Goal: Transaction & Acquisition: Book appointment/travel/reservation

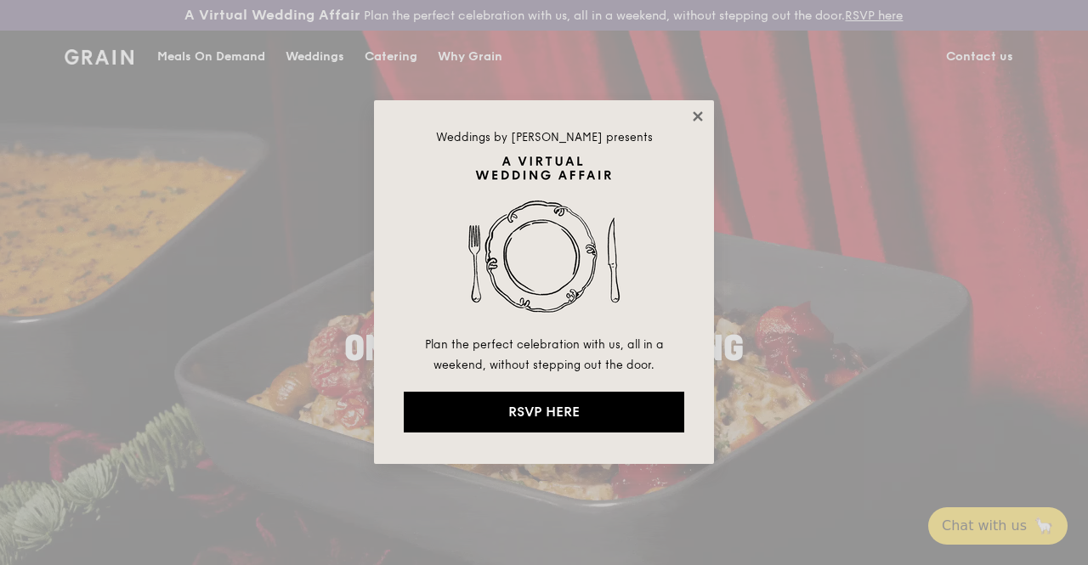
click at [699, 111] on icon at bounding box center [697, 116] width 15 height 15
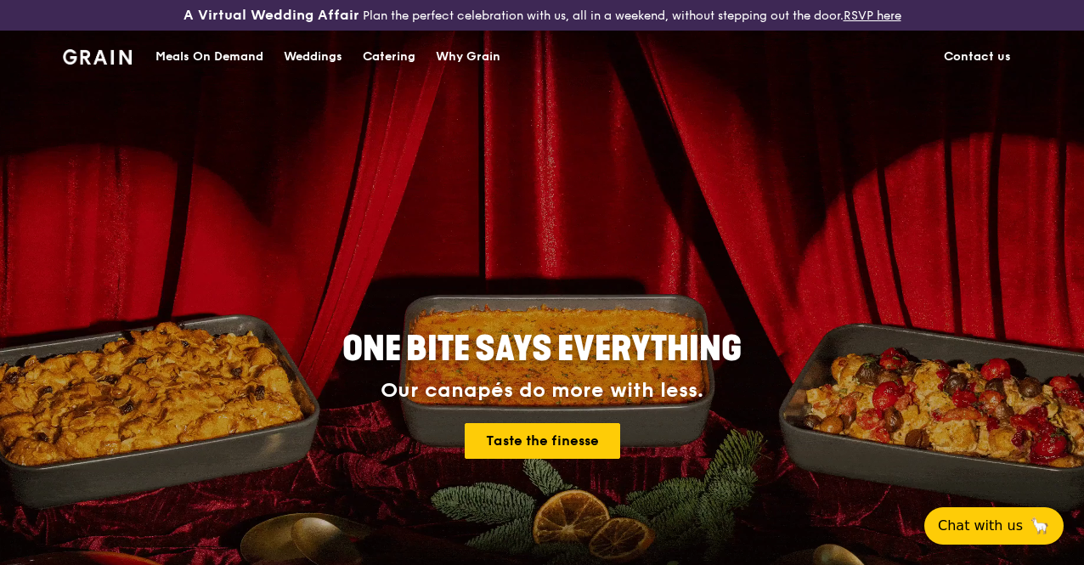
click at [411, 71] on div "Catering" at bounding box center [389, 56] width 53 height 51
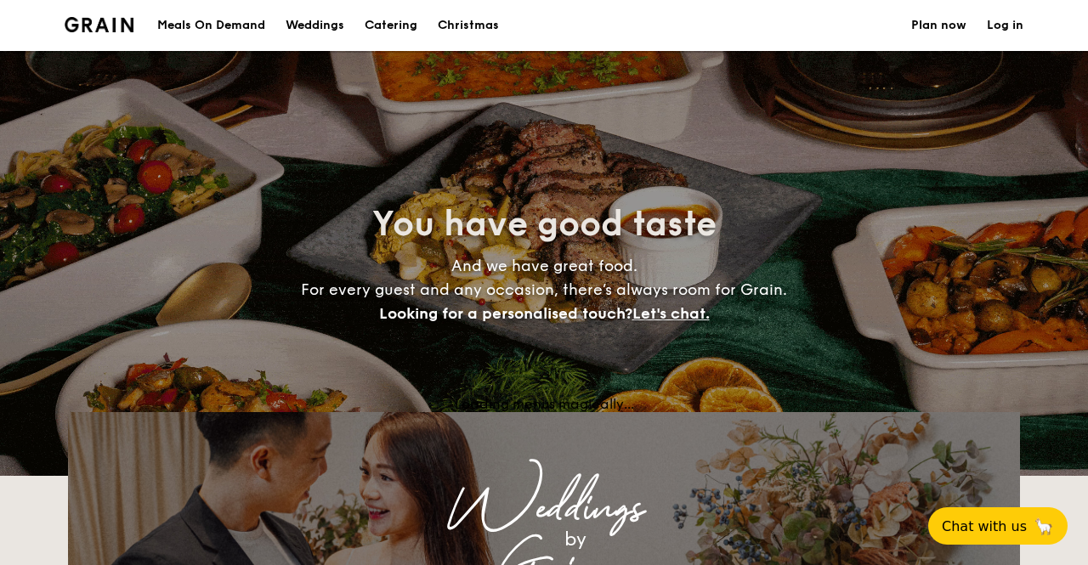
select select
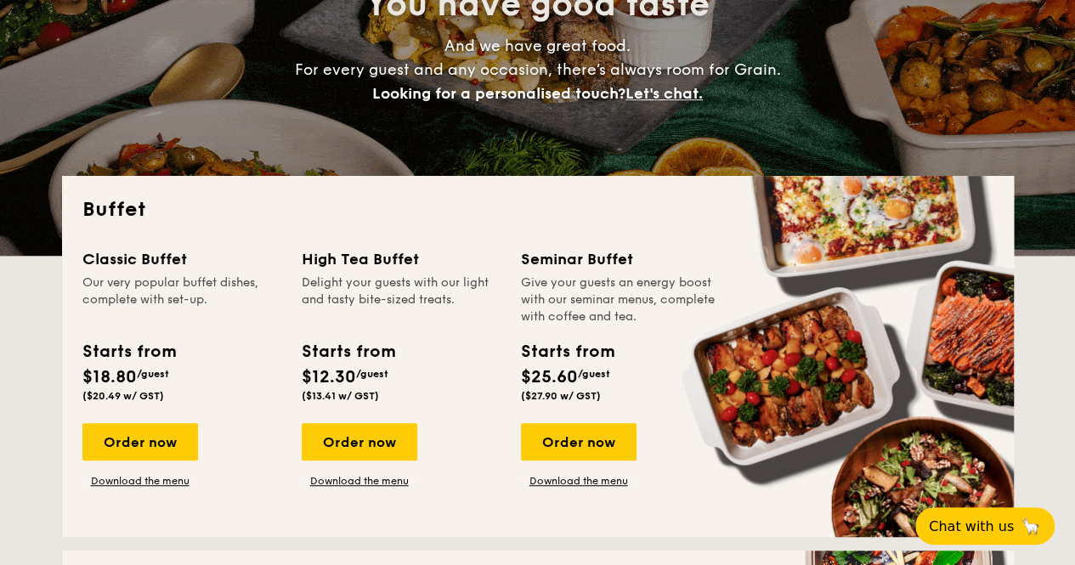
scroll to position [255, 0]
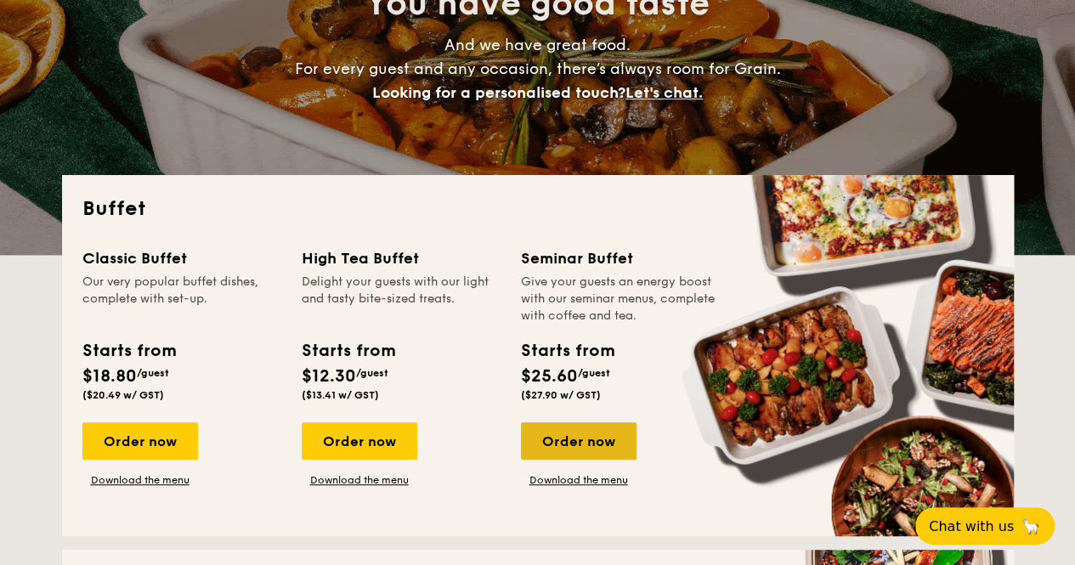
click at [585, 444] on div "Order now" at bounding box center [579, 440] width 116 height 37
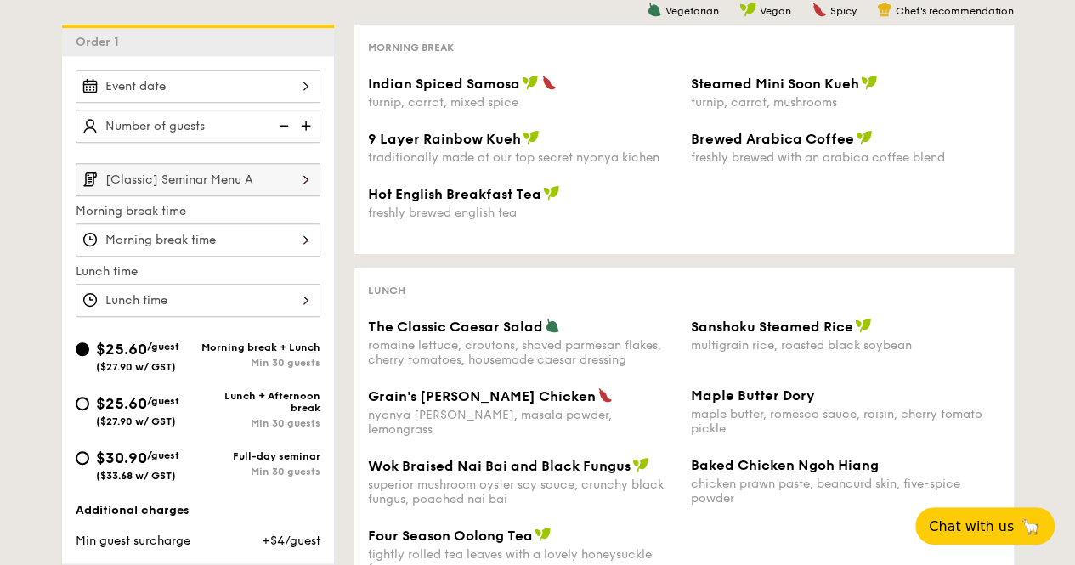
scroll to position [425, 0]
click at [295, 477] on div "Min 30 guests" at bounding box center [259, 471] width 122 height 12
click at [89, 464] on input "$30.90 /guest ($33.68 w/ GST) Full-day seminar Min 30 guests" at bounding box center [83, 457] width 14 height 14
radio input "true"
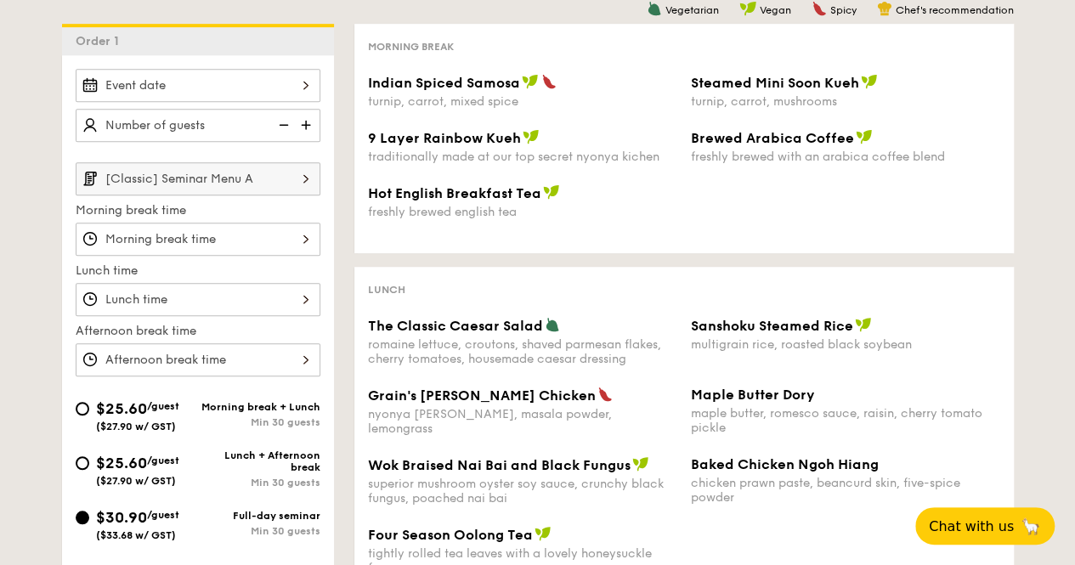
click at [156, 91] on div at bounding box center [198, 85] width 245 height 33
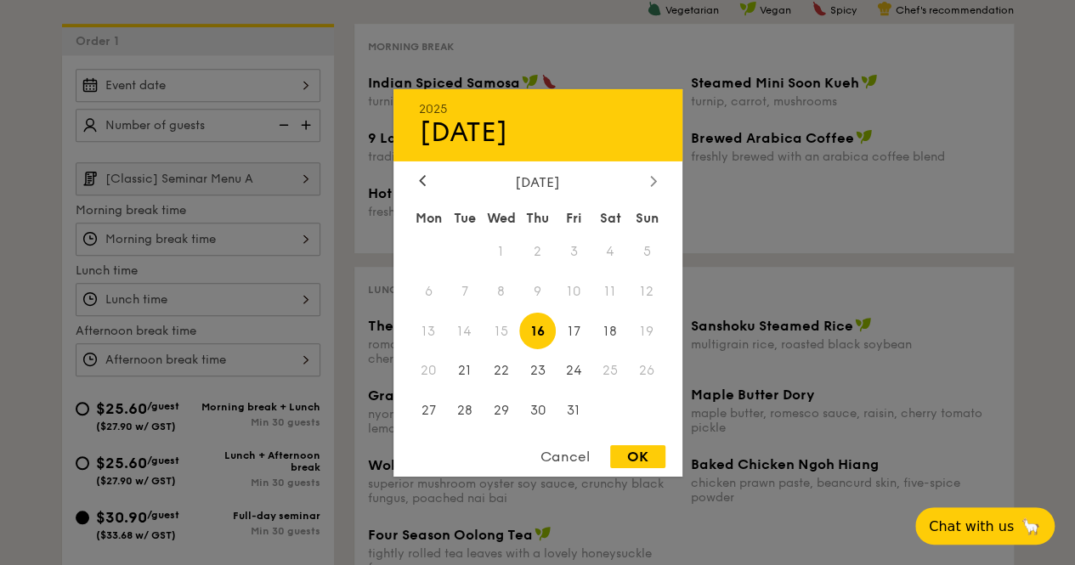
click at [655, 182] on icon at bounding box center [653, 180] width 7 height 11
click at [535, 370] on span "20" at bounding box center [537, 371] width 37 height 37
click at [573, 368] on span "21" at bounding box center [574, 371] width 37 height 37
click at [538, 371] on span "20" at bounding box center [537, 371] width 37 height 37
click at [650, 458] on div "OK" at bounding box center [637, 456] width 55 height 23
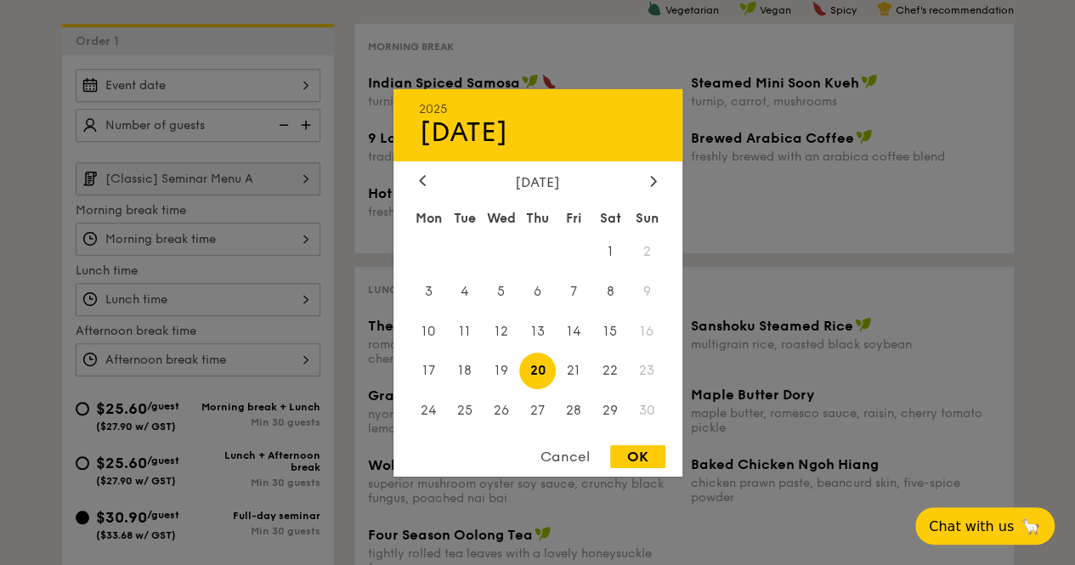
type input "Nov 20, 2025"
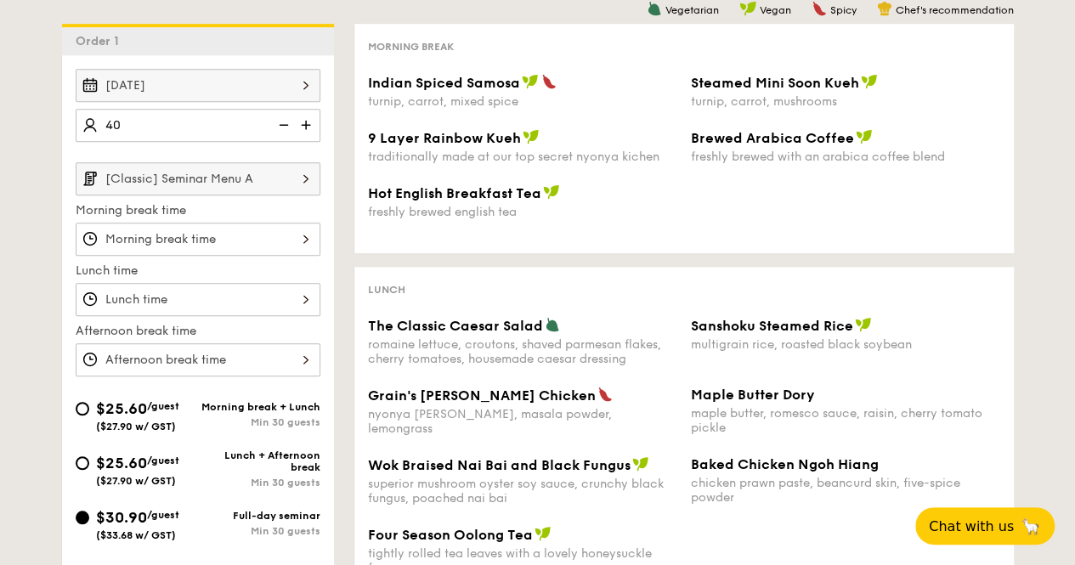
type input "40 guests"
click at [233, 216] on label "Morning break time" at bounding box center [198, 210] width 245 height 17
click at [235, 195] on input "[Classic] Seminar Menu A" at bounding box center [198, 178] width 245 height 33
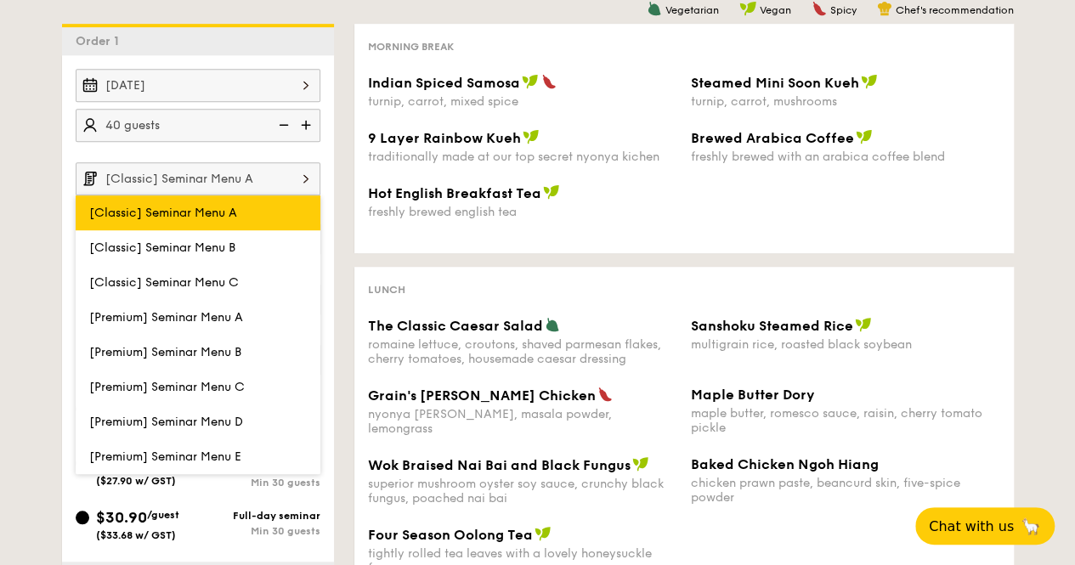
click at [235, 217] on span "[Classic] Seminar Menu A" at bounding box center [163, 213] width 148 height 14
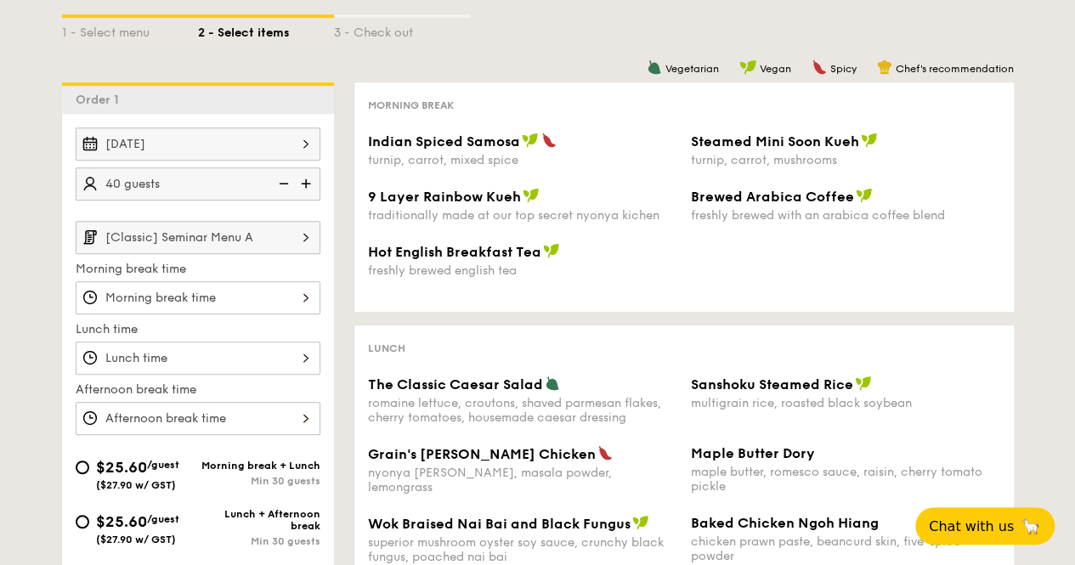
scroll to position [340, 0]
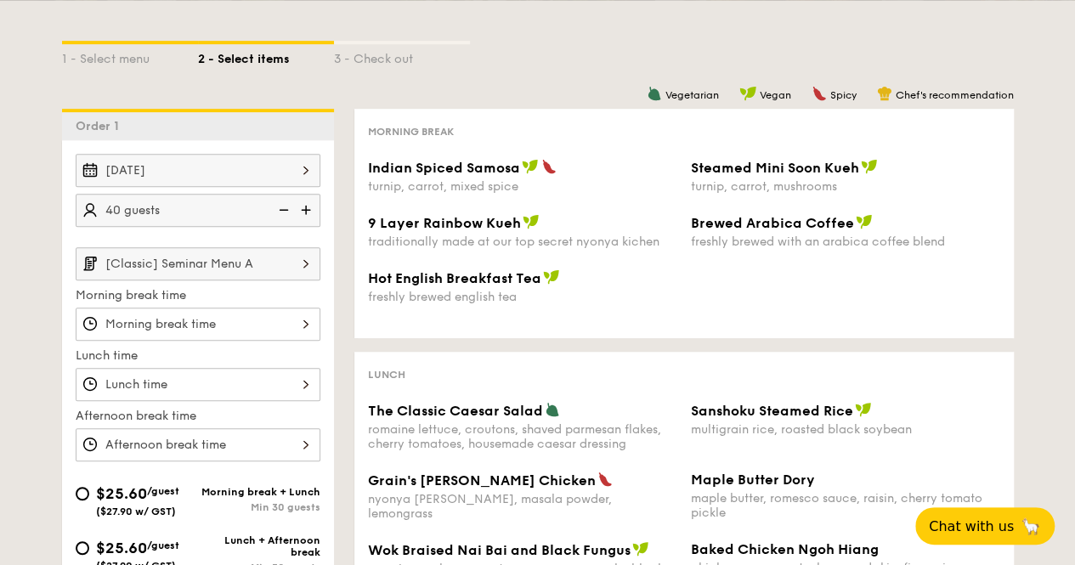
click at [286, 280] on input "[Classic] Seminar Menu A" at bounding box center [198, 263] width 245 height 33
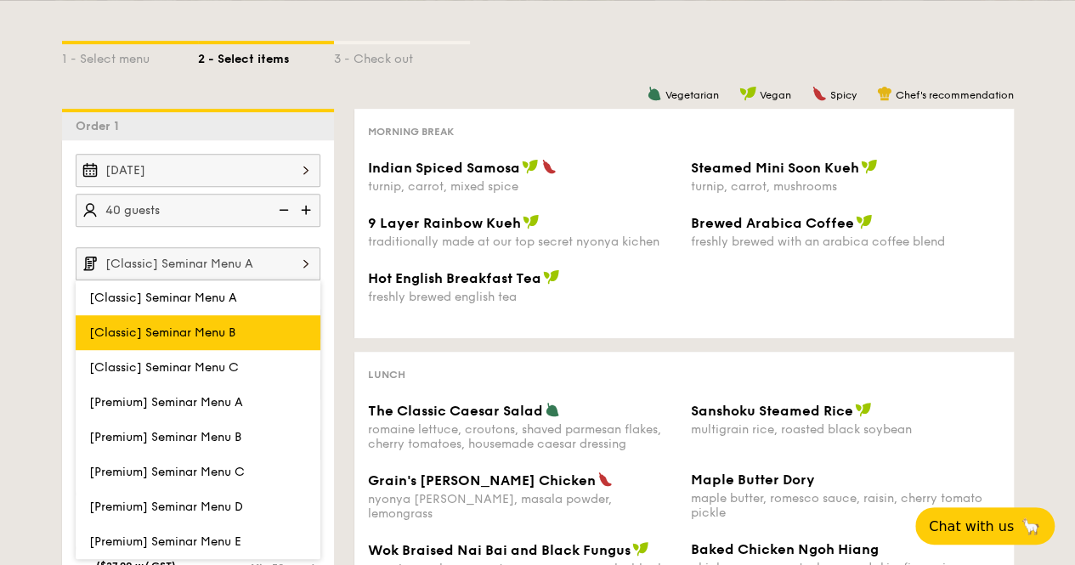
click at [267, 350] on label "[Classic] Seminar Menu B" at bounding box center [198, 332] width 245 height 35
click at [0, 0] on input "[Classic] Seminar Menu B" at bounding box center [0, 0] width 0 height 0
type input "[Classic] Seminar Menu B"
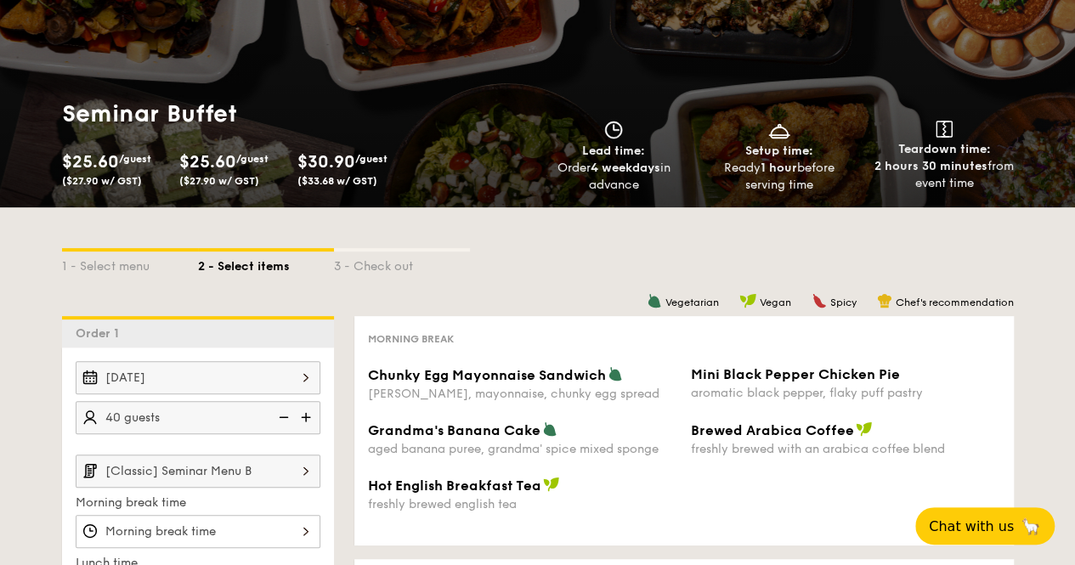
scroll to position [85, 0]
